Goal: Find specific page/section: Find specific page/section

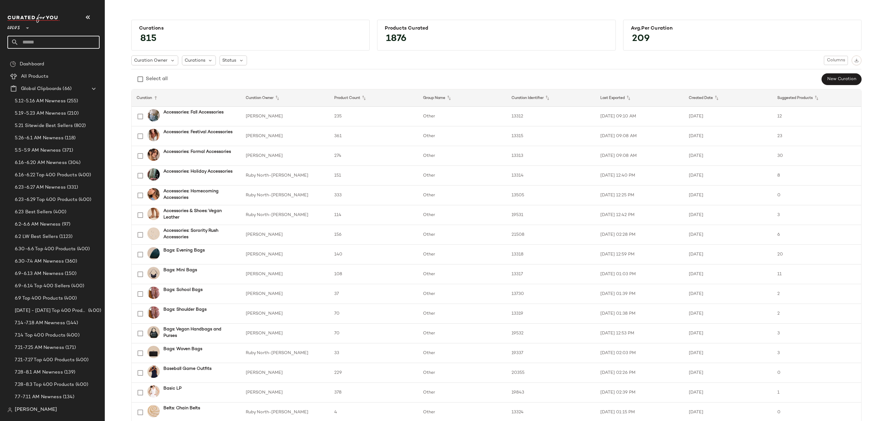
click at [48, 41] on input "text" at bounding box center [59, 42] width 81 height 13
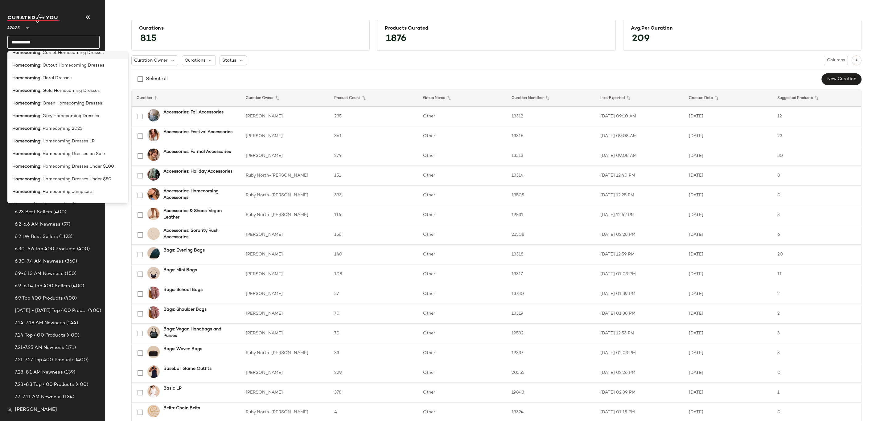
scroll to position [185, 0]
type input "**********"
click at [76, 115] on span ": Homecoming 2025" at bounding box center [61, 115] width 42 height 6
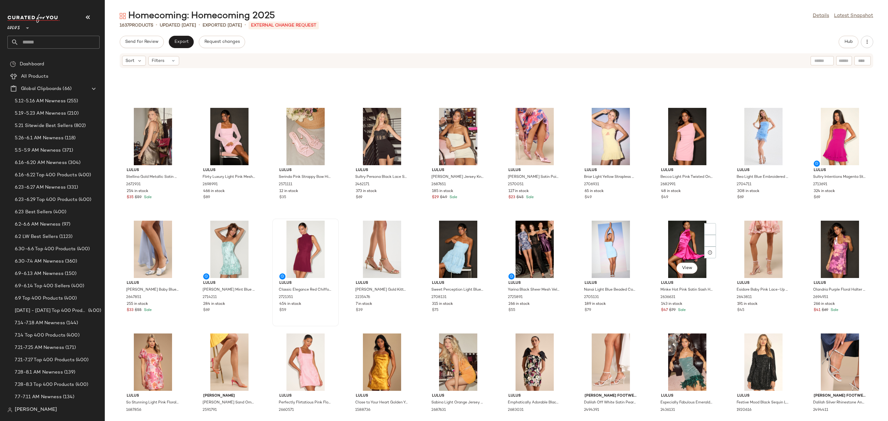
scroll to position [791, 0]
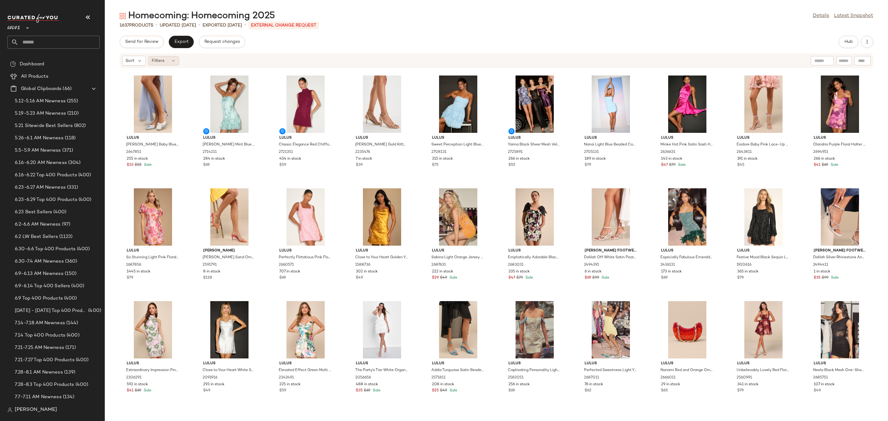
click at [158, 58] on span "Filters" at bounding box center [158, 61] width 13 height 6
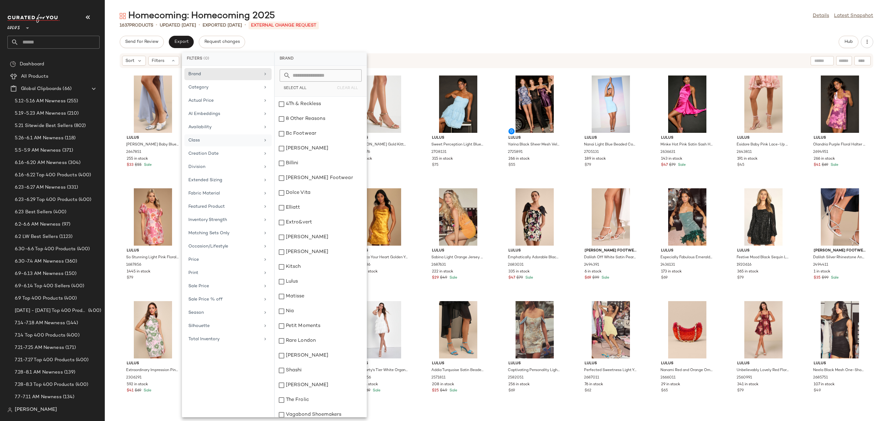
click at [216, 143] on div "Class" at bounding box center [224, 140] width 72 height 6
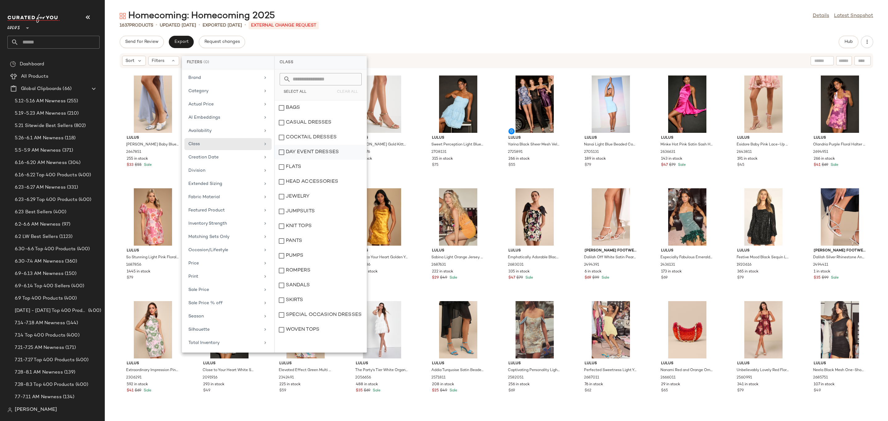
click at [315, 160] on div "DAY EVENT DRESSES" at bounding box center [321, 167] width 92 height 15
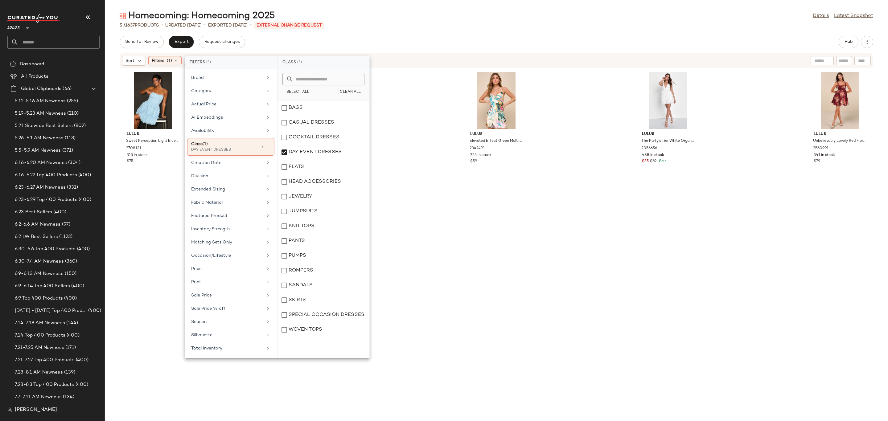
click at [477, 40] on div "Send for Review Export Request changes Hub" at bounding box center [497, 42] width 754 height 12
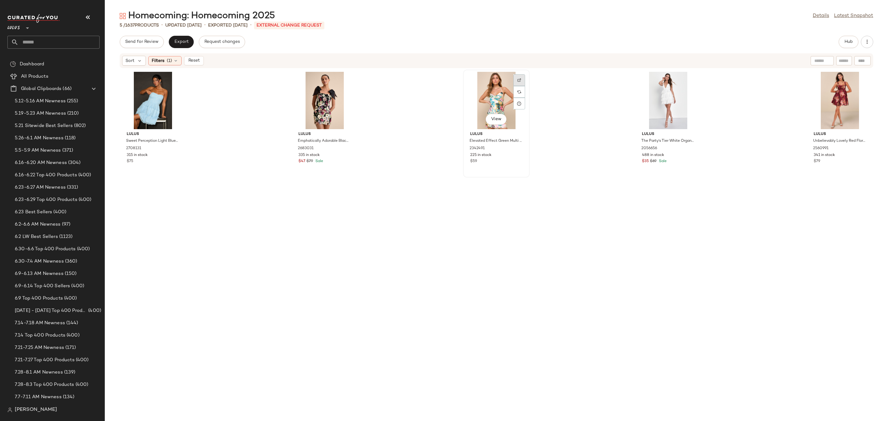
click at [514, 86] on div at bounding box center [520, 92] width 12 height 12
click at [517, 148] on img "button" at bounding box center [519, 149] width 4 height 4
click at [172, 58] on span "(1)" at bounding box center [169, 61] width 5 height 6
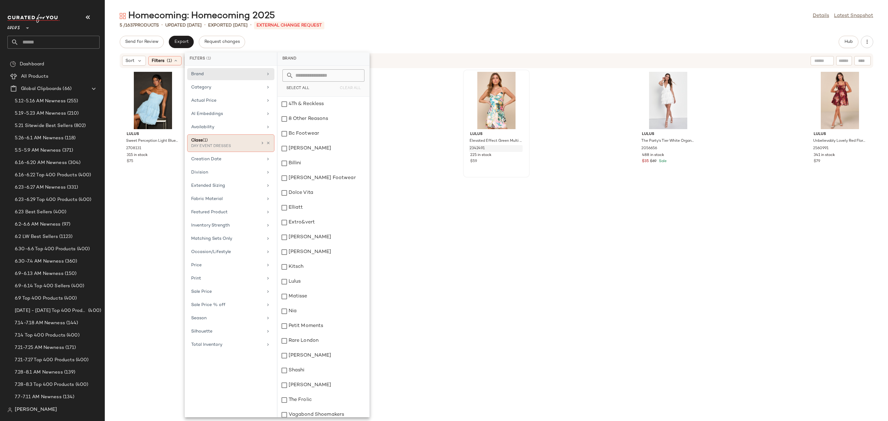
click at [263, 143] on icon at bounding box center [262, 143] width 5 height 5
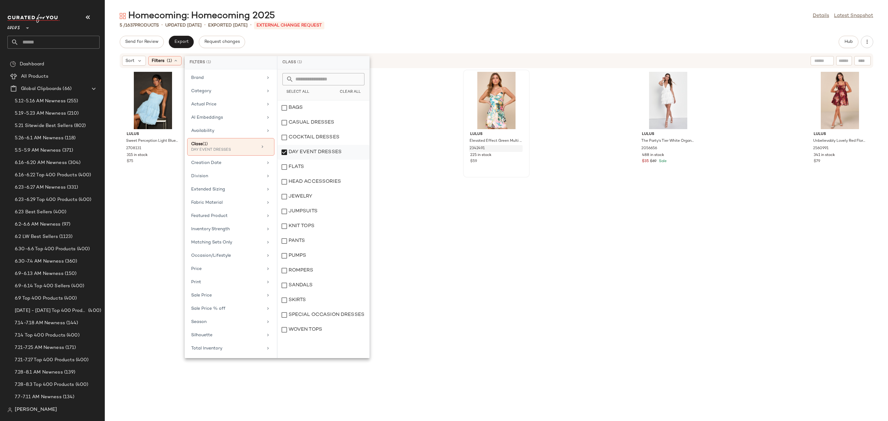
click at [310, 160] on div "DAY EVENT DRESSES" at bounding box center [324, 167] width 92 height 15
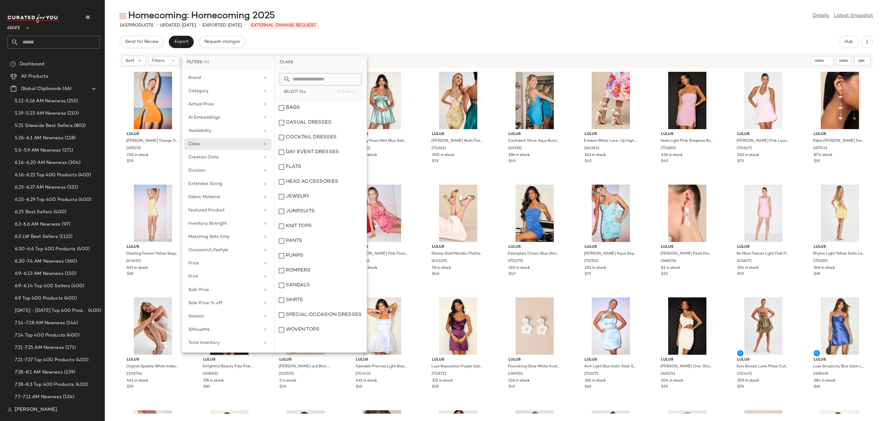
click at [507, 46] on div "Send for Review Export Request changes Hub" at bounding box center [497, 42] width 754 height 12
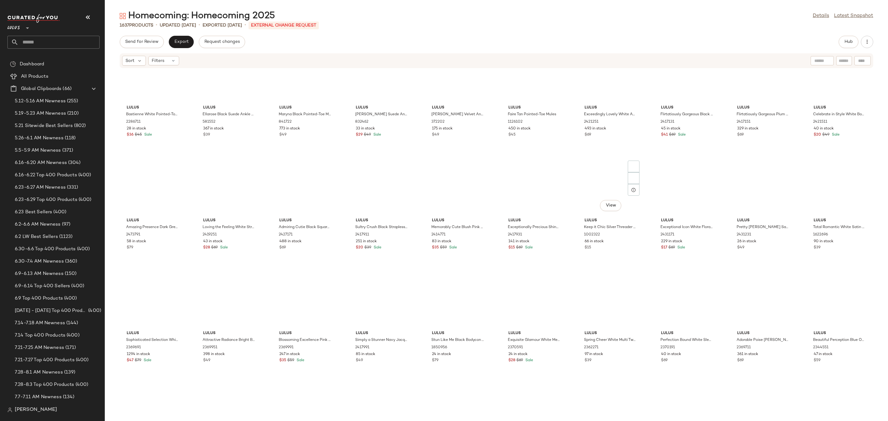
scroll to position [10091, 0]
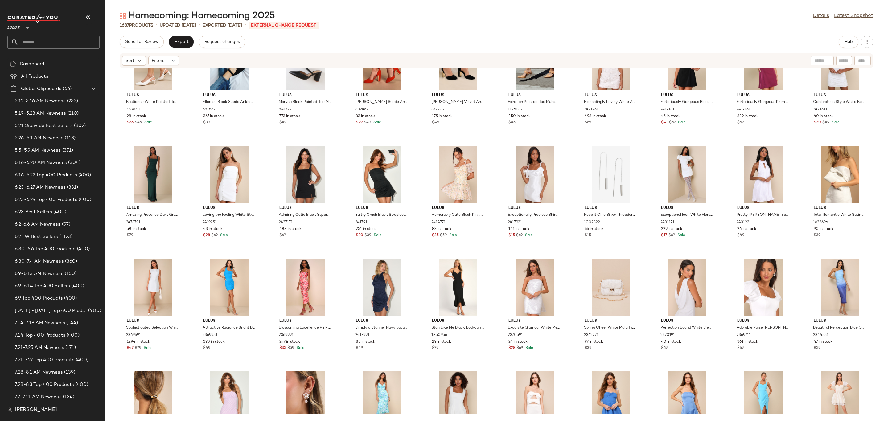
click at [36, 39] on input "text" at bounding box center [59, 42] width 81 height 13
click at [43, 41] on input "text" at bounding box center [59, 42] width 81 height 13
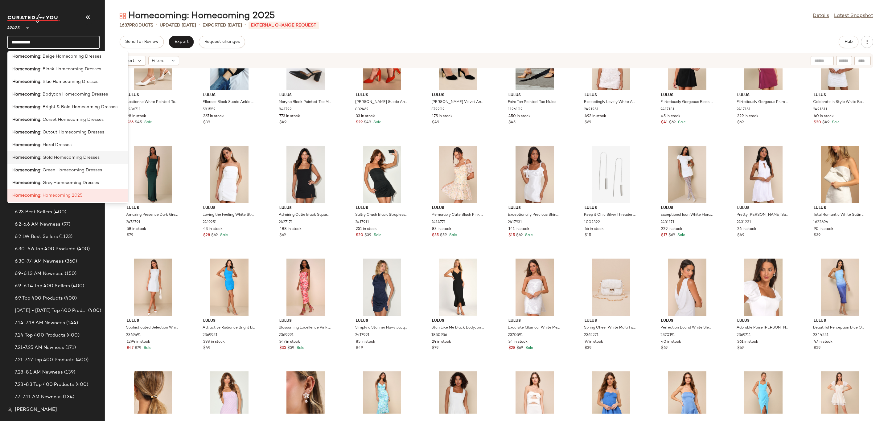
scroll to position [139, 0]
type input "**********"
click at [93, 193] on div "Homecoming : Homecoming Dresses LP" at bounding box center [67, 199] width 121 height 13
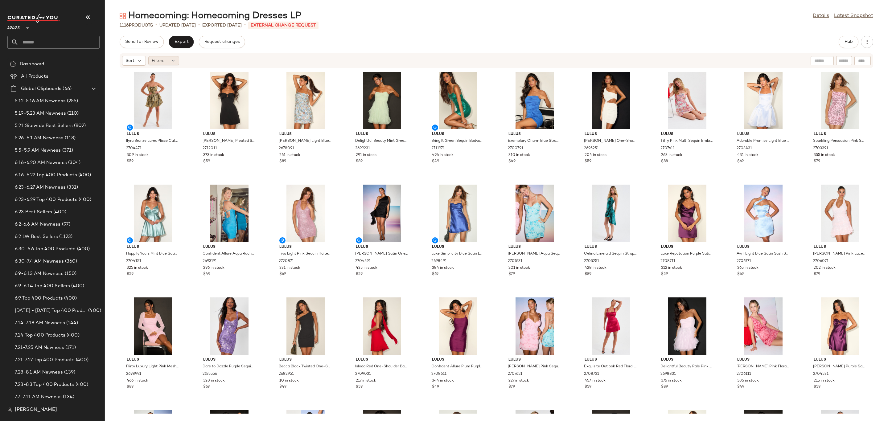
click at [165, 57] on div "Filters" at bounding box center [163, 60] width 31 height 9
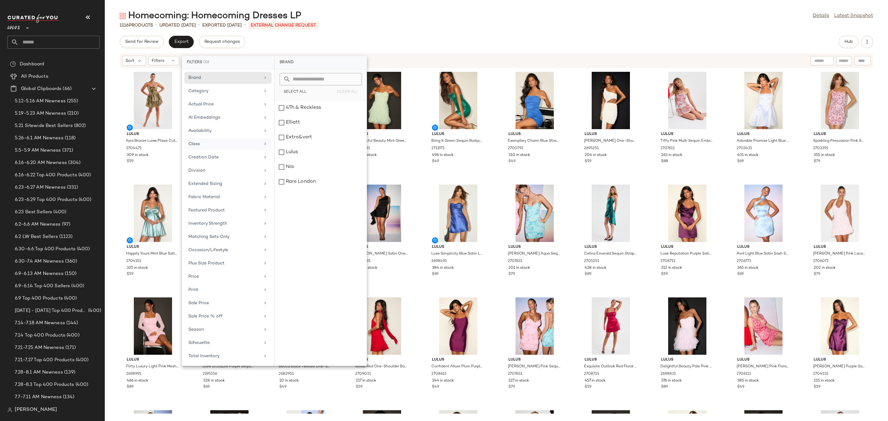
click at [222, 147] on div "Class" at bounding box center [224, 144] width 72 height 6
drag, startPoint x: 314, startPoint y: 135, endPoint x: 402, endPoint y: 114, distance: 90.7
click at [314, 145] on div "DAY EVENT DRESSES" at bounding box center [321, 152] width 92 height 15
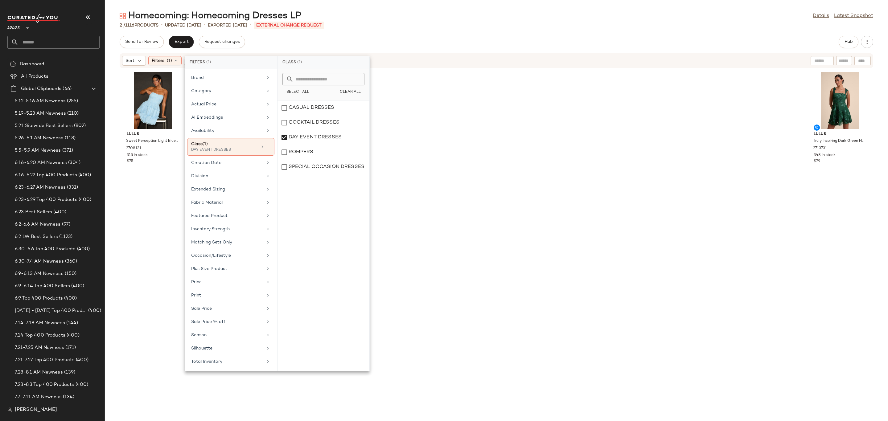
click at [472, 25] on div "2 / 1116 Products • updated [DATE] • Exported [DATE] • External Change Request" at bounding box center [496, 25] width 783 height 6
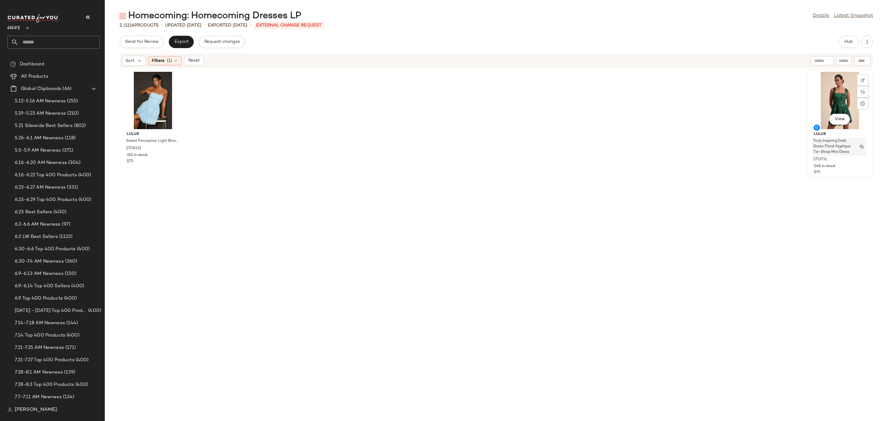
click at [860, 146] on img "button" at bounding box center [862, 147] width 4 height 4
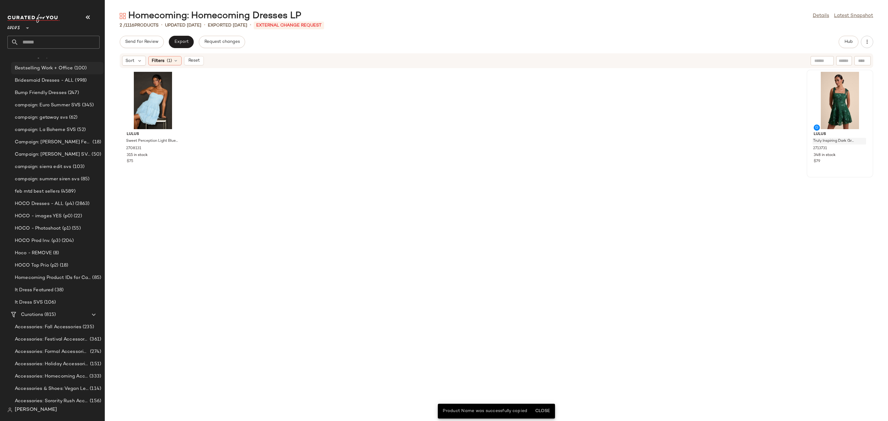
scroll to position [601, 0]
click at [61, 275] on span "Homecoming Product IDs for Campaign" at bounding box center [53, 277] width 76 height 7
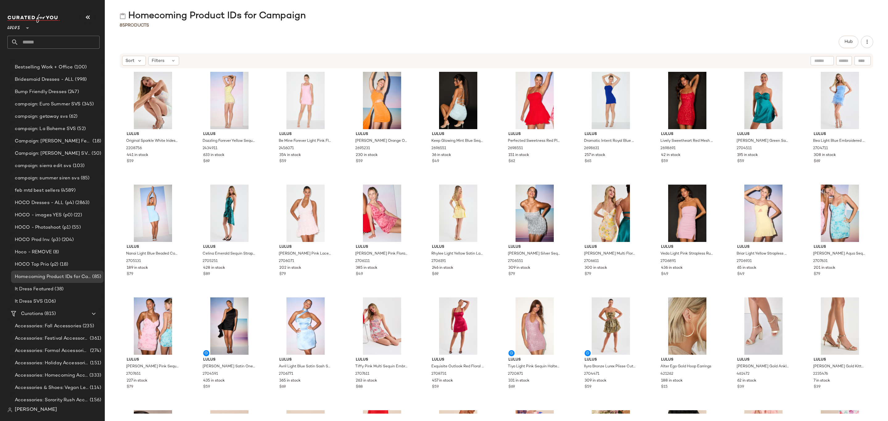
click at [868, 63] on div at bounding box center [863, 60] width 16 height 9
paste input "**********"
type input "**********"
click at [864, 58] on icon "button" at bounding box center [864, 61] width 6 height 6
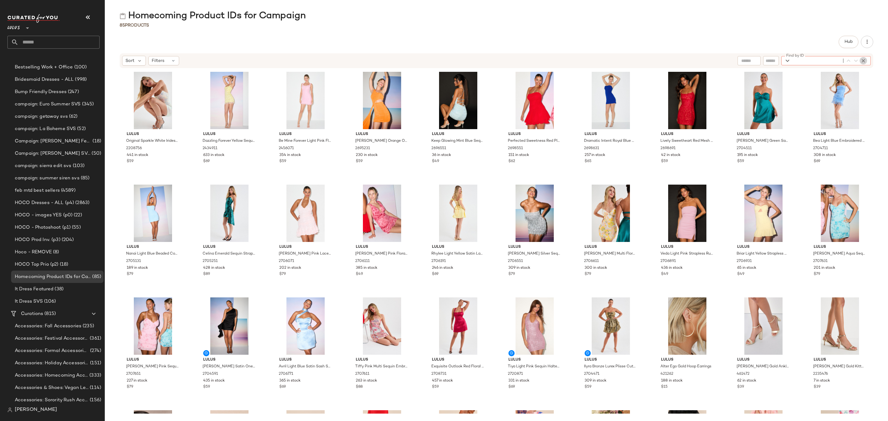
scroll to position [0, 0]
click at [776, 58] on div "Find by ID Find by ID" at bounding box center [804, 60] width 133 height 9
paste input "**********"
type input "**********"
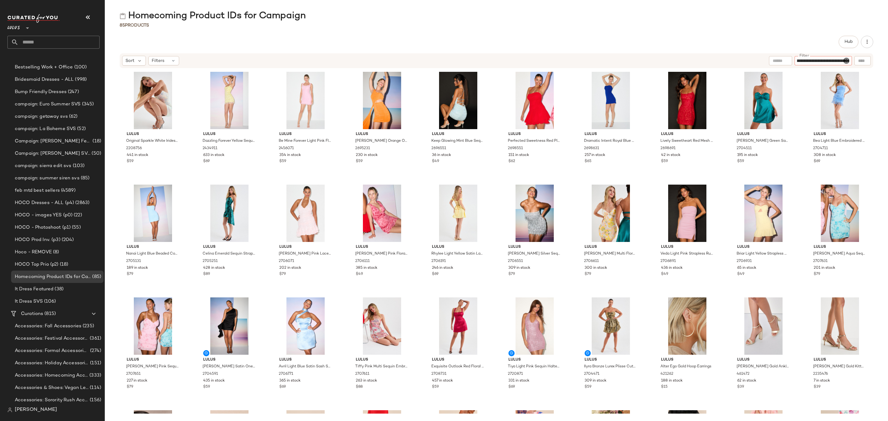
click at [812, 62] on input "**********" at bounding box center [823, 61] width 52 height 6
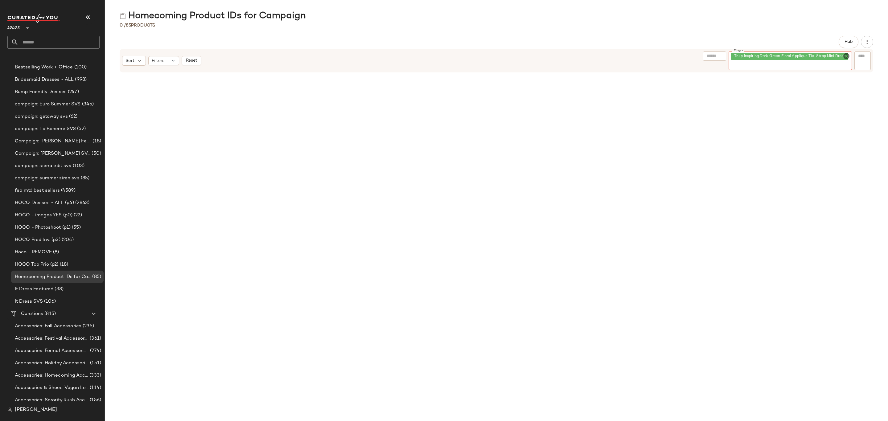
click at [846, 55] on icon "Clear Filter" at bounding box center [846, 55] width 7 height 7
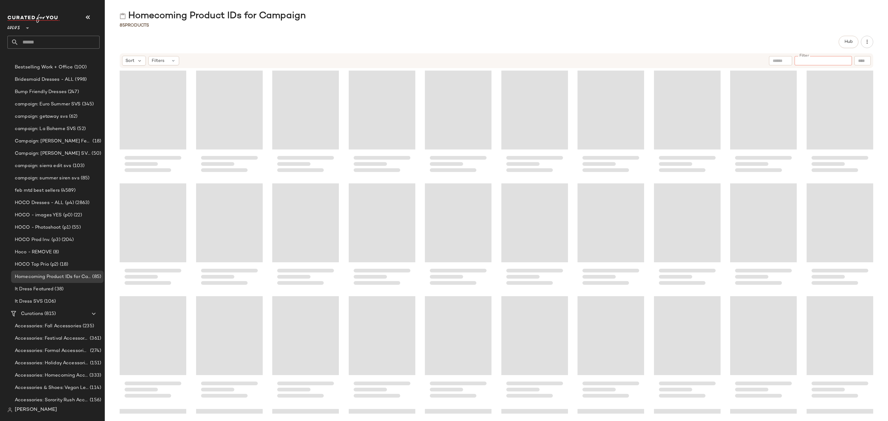
click at [54, 39] on input "text" at bounding box center [59, 42] width 81 height 13
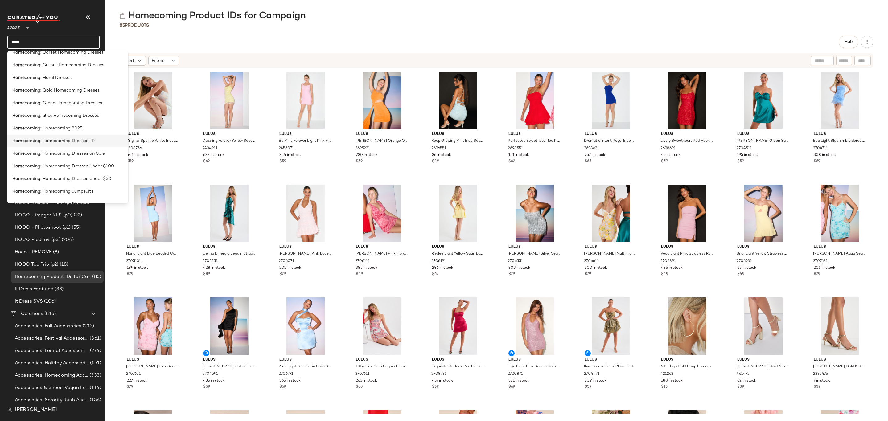
scroll to position [185, 0]
type input "****"
click at [87, 139] on span "coming: Homecoming Dresses LP" at bounding box center [60, 140] width 70 height 6
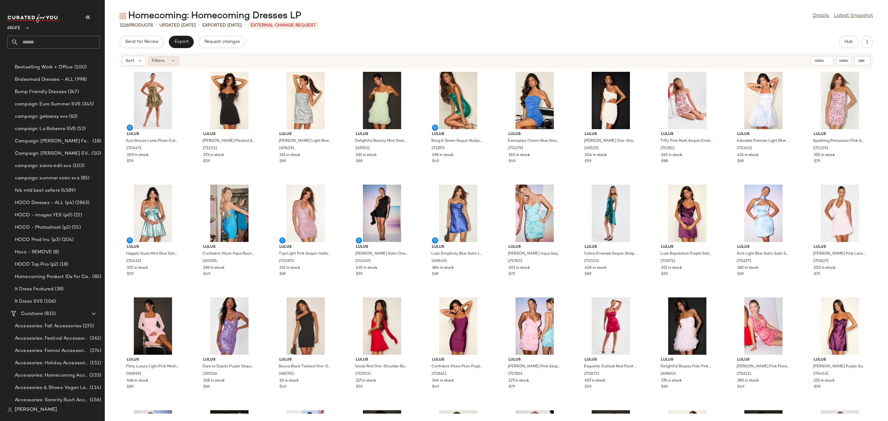
click at [173, 62] on icon at bounding box center [173, 60] width 5 height 5
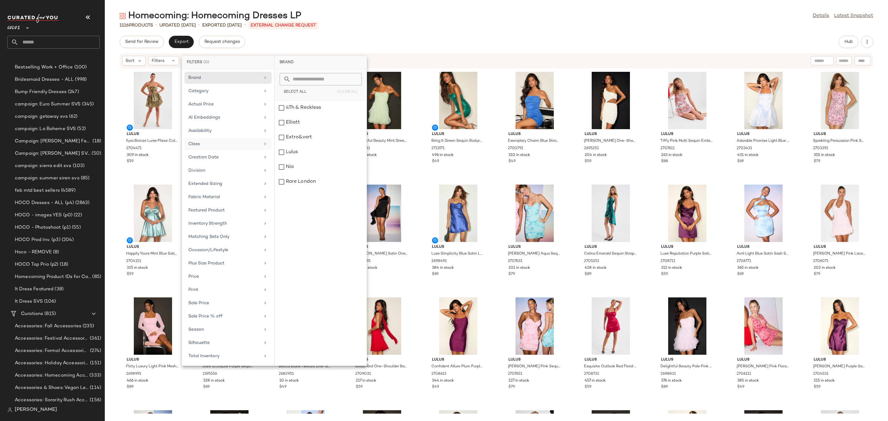
click at [227, 145] on div "Class" at bounding box center [224, 144] width 72 height 6
click at [330, 115] on div "CASUAL DRESSES" at bounding box center [321, 122] width 92 height 15
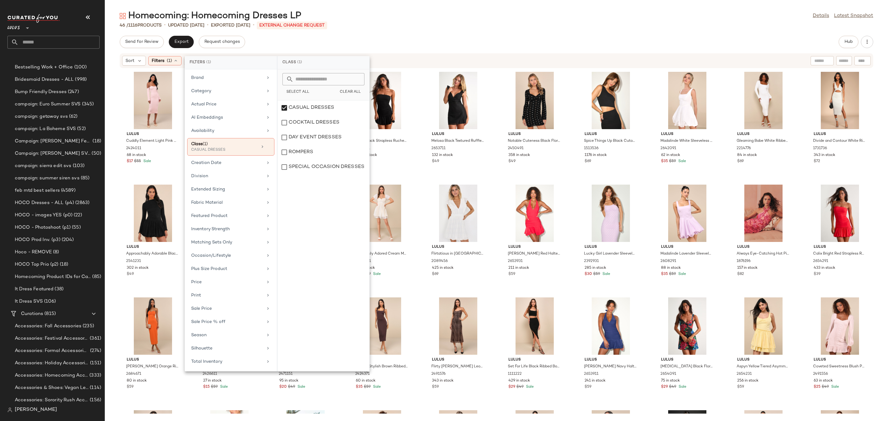
click at [440, 47] on div "Send for Review Export Request changes Hub" at bounding box center [497, 42] width 754 height 12
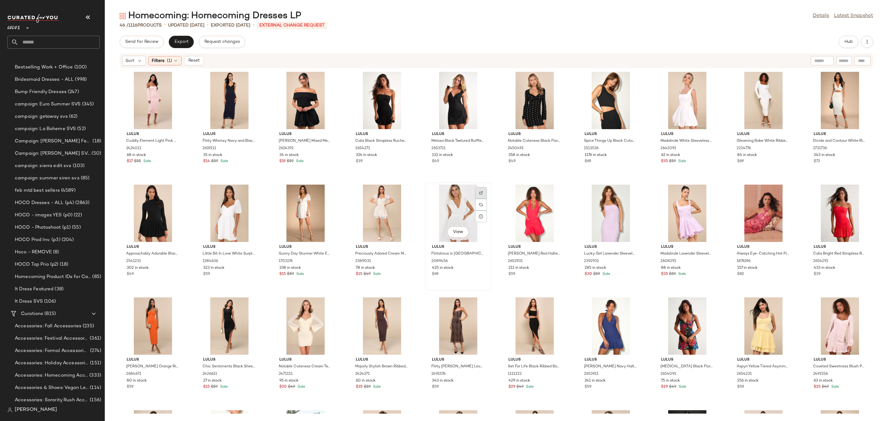
click at [481, 191] on img at bounding box center [481, 193] width 4 height 4
click at [480, 263] on img "button" at bounding box center [480, 265] width 4 height 4
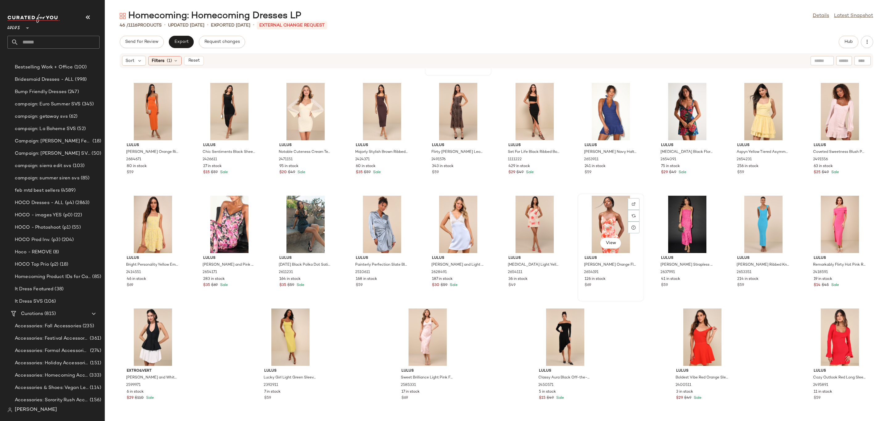
scroll to position [220, 0]
click at [309, 322] on div at bounding box center [314, 328] width 12 height 12
click at [196, 61] on span "Reset" at bounding box center [194, 60] width 12 height 5
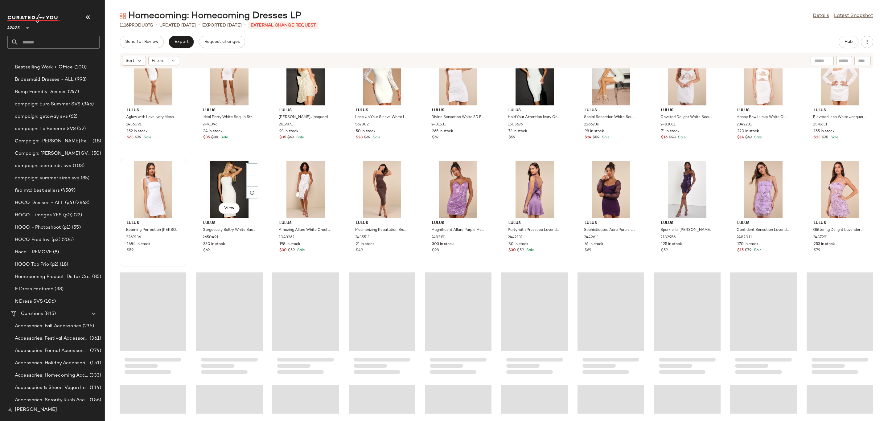
scroll to position [5788, 0]
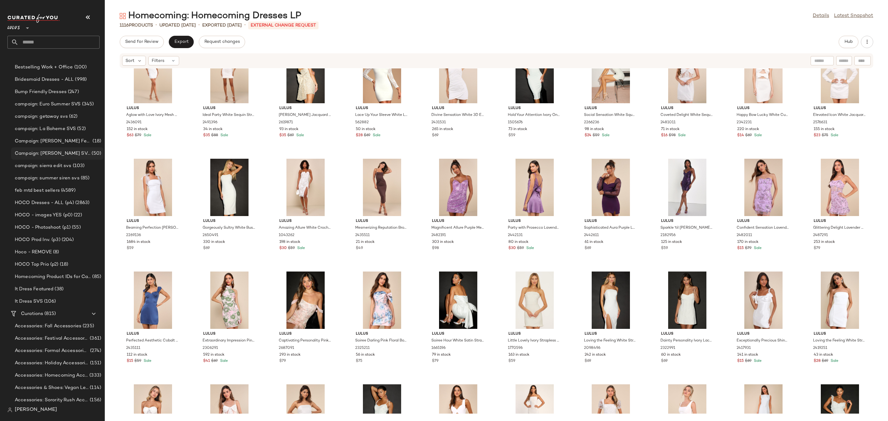
click at [42, 157] on div "Campaign: [PERSON_NAME] SVS (50)" at bounding box center [57, 153] width 93 height 12
